Goal: Share content: Share content

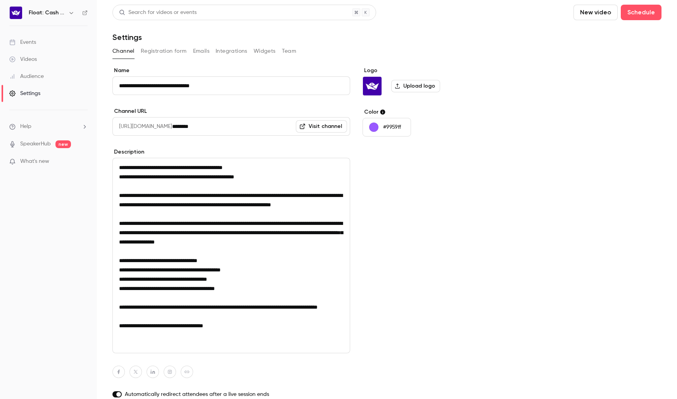
scroll to position [5, 0]
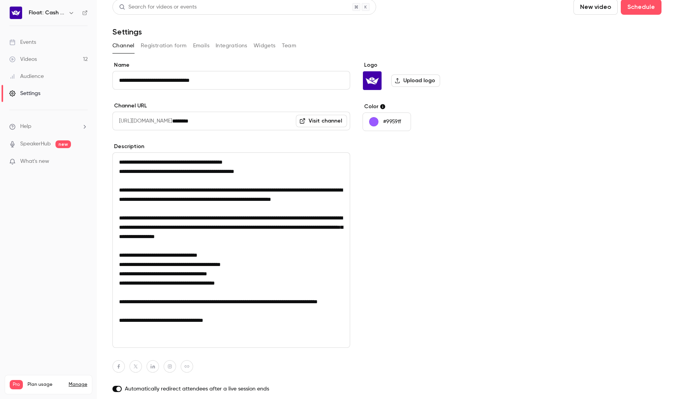
click at [52, 61] on link "Videos 12" at bounding box center [48, 59] width 97 height 17
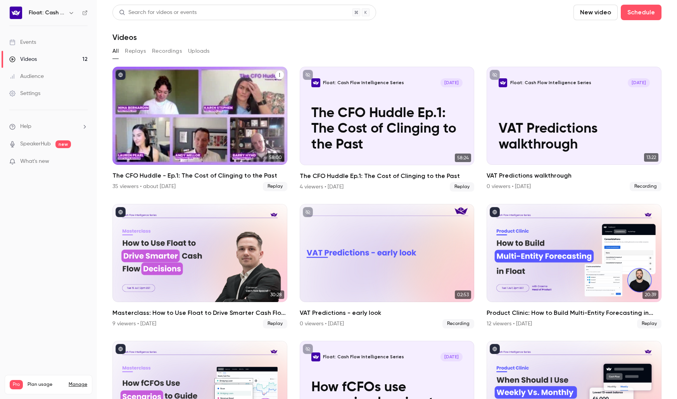
click at [279, 75] on icon "The CFO Huddle - Ep.1: The Cost of Clinging to the Past" at bounding box center [279, 75] width 5 height 5
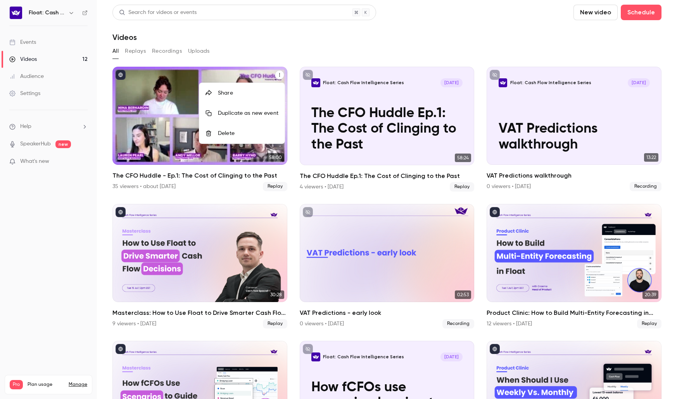
click at [238, 93] on div "Share" at bounding box center [248, 93] width 61 height 8
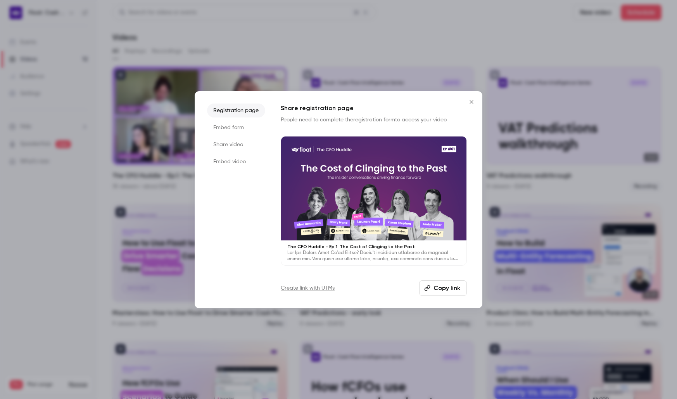
click at [443, 289] on button "Copy link" at bounding box center [443, 288] width 48 height 16
click at [33, 299] on div at bounding box center [338, 199] width 677 height 399
